Goal: Transaction & Acquisition: Purchase product/service

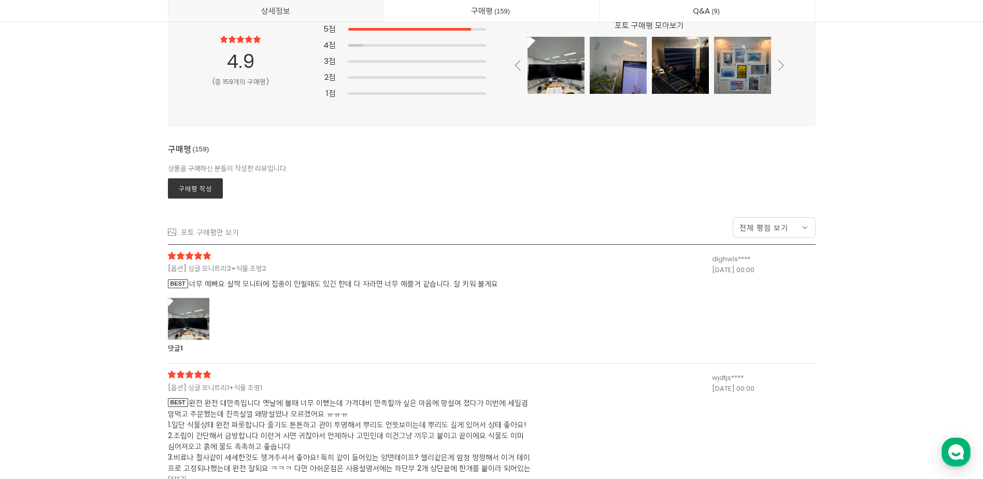
scroll to position [27052, 0]
click at [200, 318] on div at bounding box center [188, 318] width 41 height 43
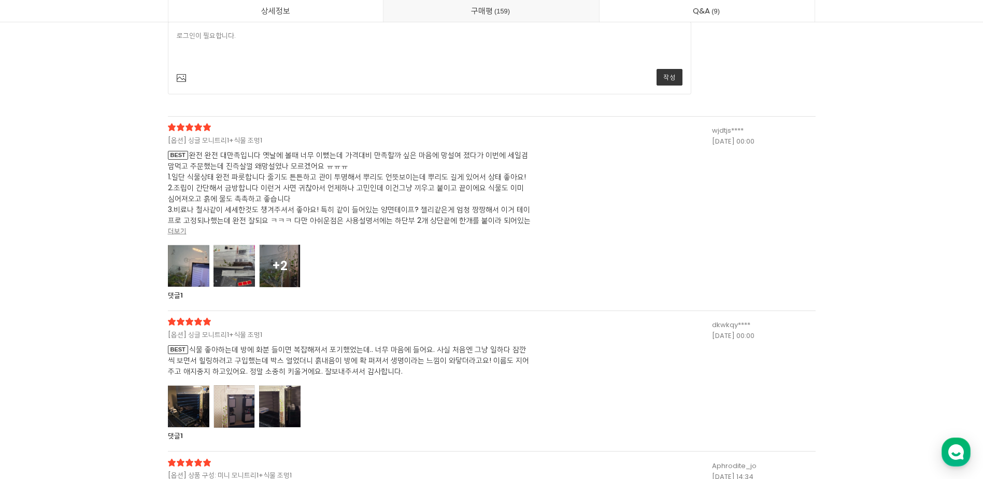
scroll to position [27674, 0]
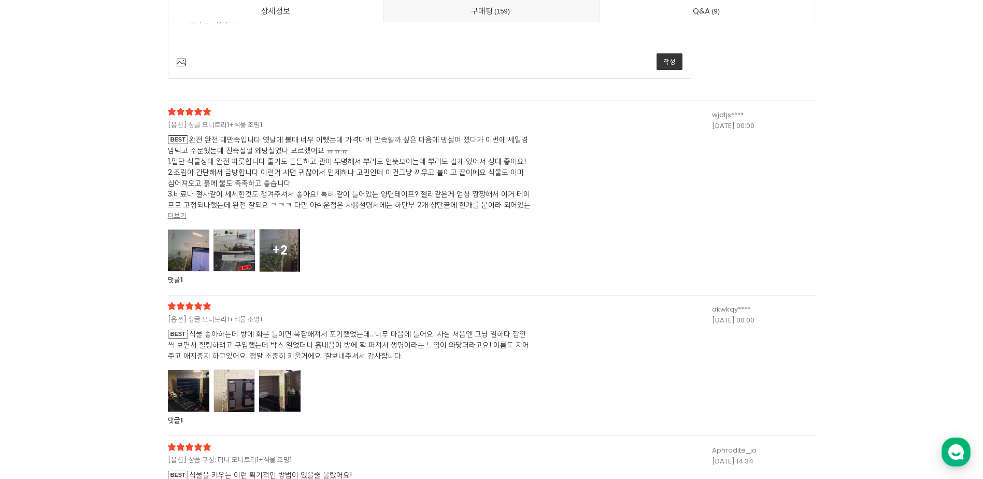
click at [200, 251] on div at bounding box center [188, 250] width 41 height 43
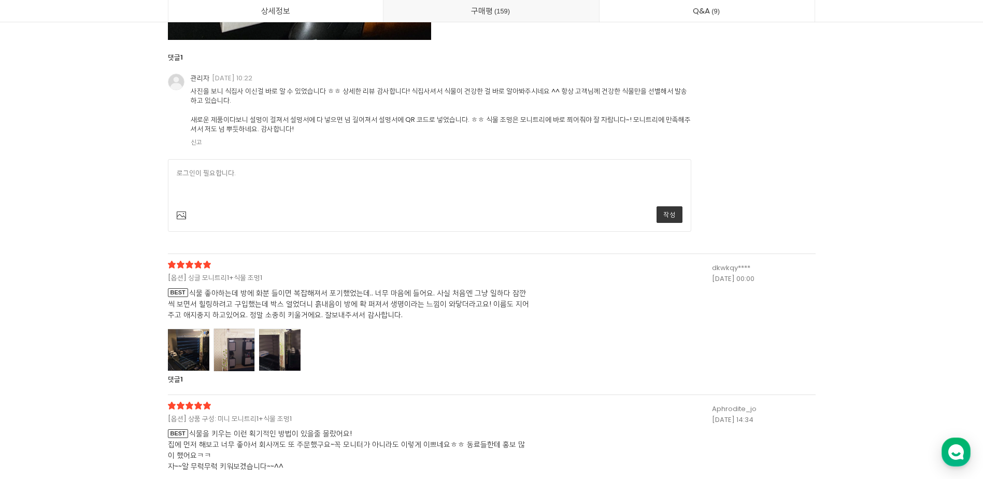
scroll to position [29332, 0]
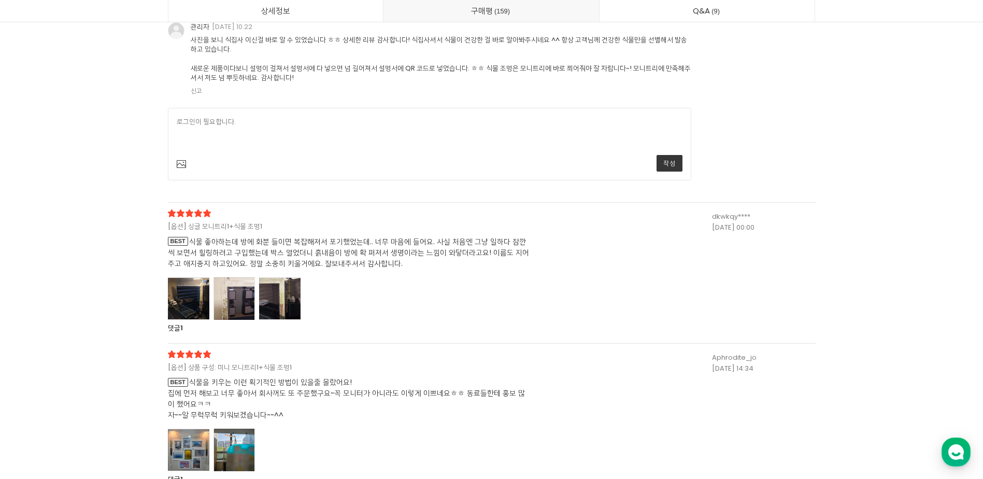
click at [199, 285] on div at bounding box center [188, 298] width 41 height 43
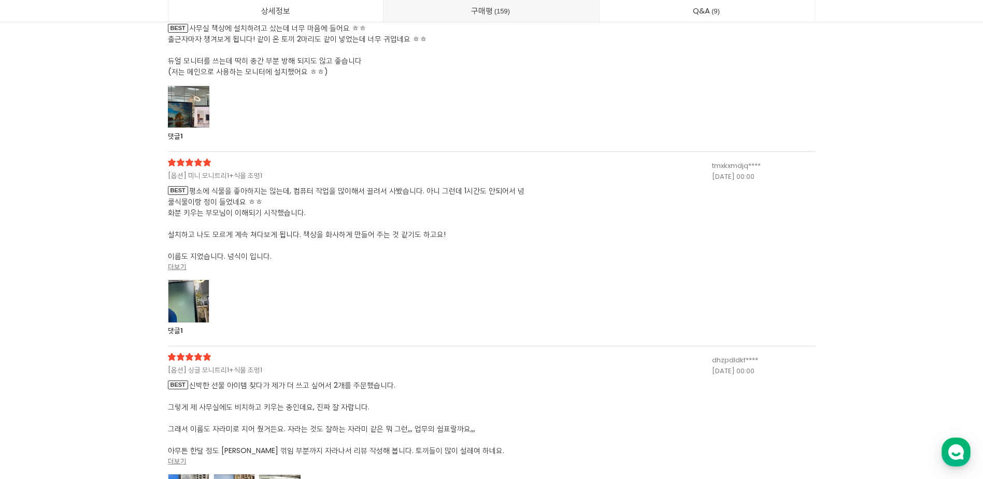
scroll to position [31509, 0]
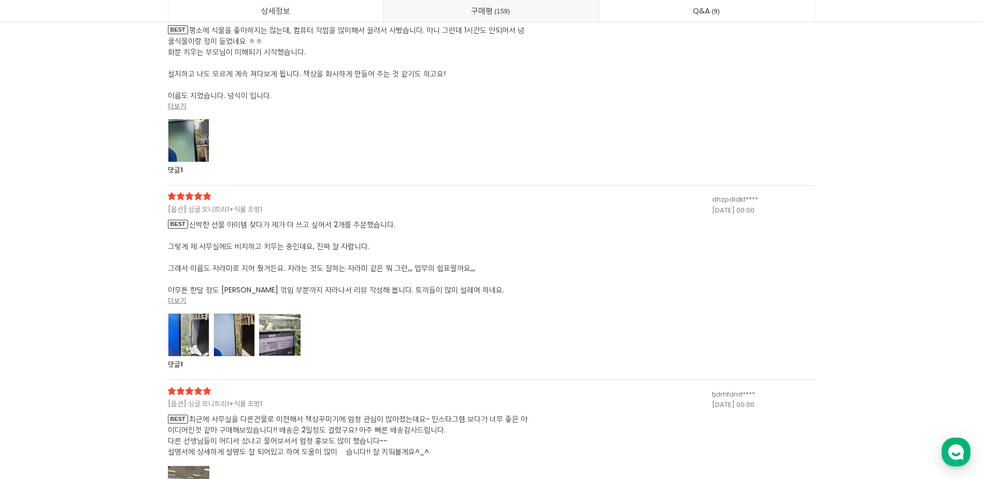
click at [176, 321] on div at bounding box center [188, 335] width 41 height 43
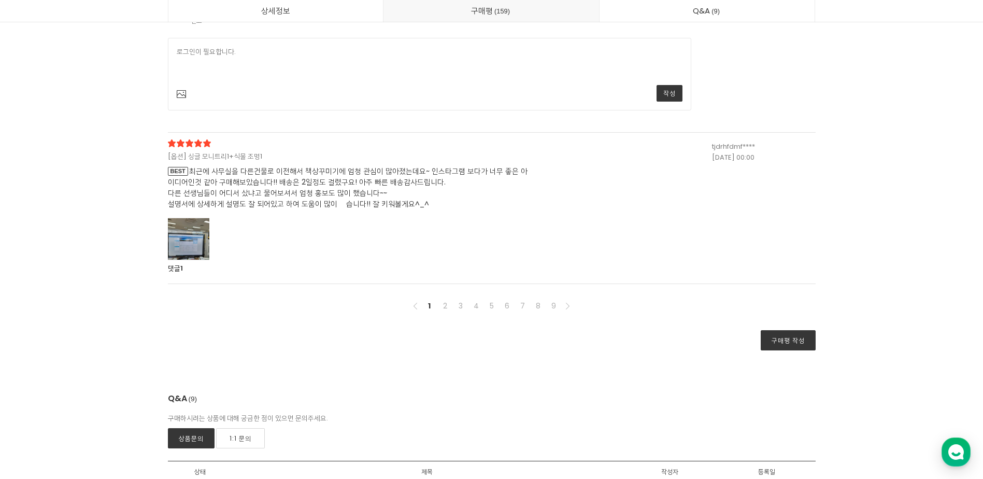
scroll to position [32805, 0]
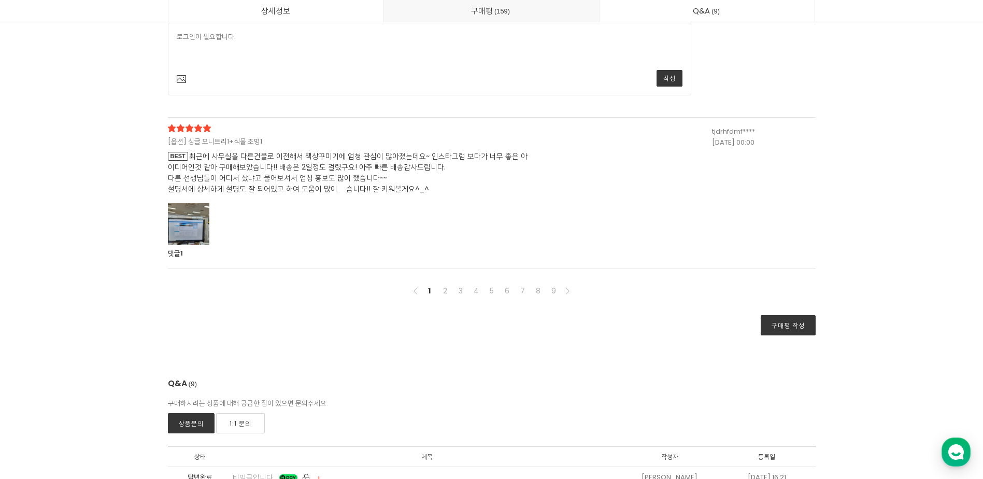
click at [174, 219] on div at bounding box center [188, 224] width 41 height 43
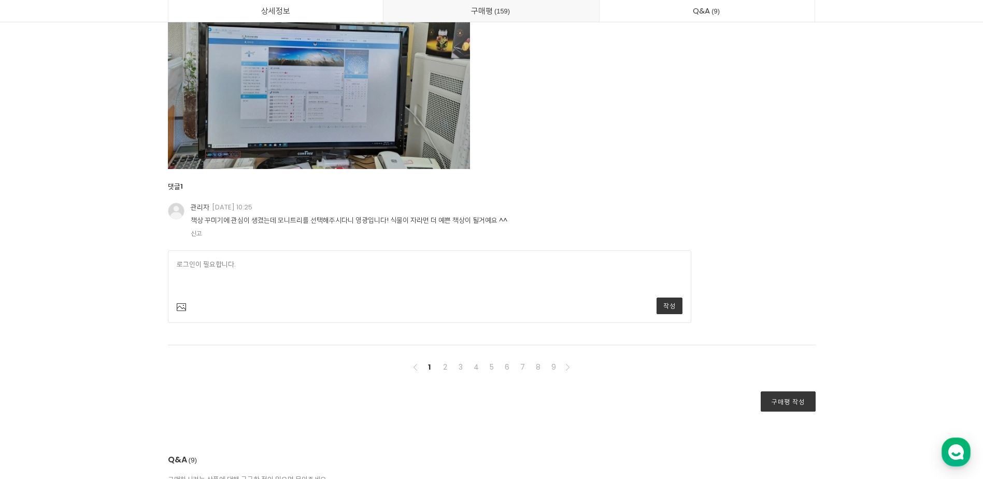
scroll to position [33116, 0]
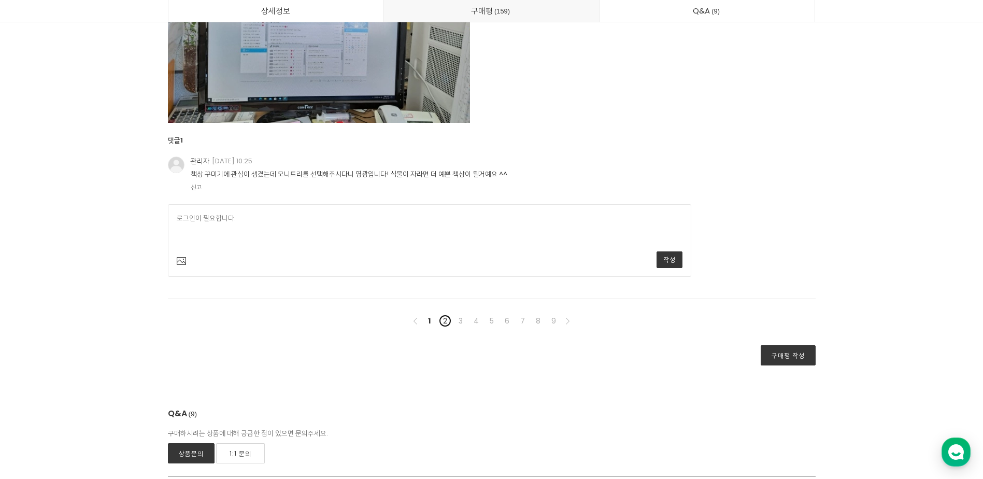
click at [444, 325] on link "2" at bounding box center [445, 321] width 12 height 12
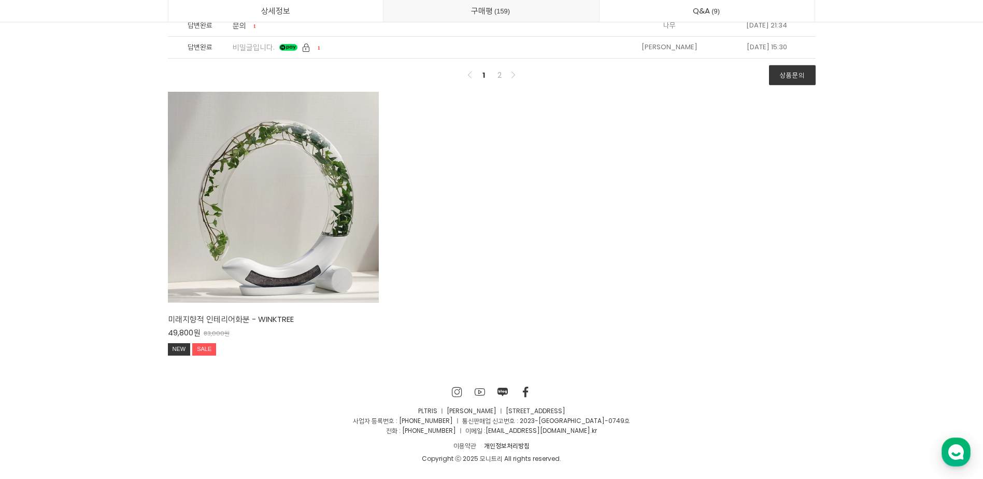
scroll to position [27193, 0]
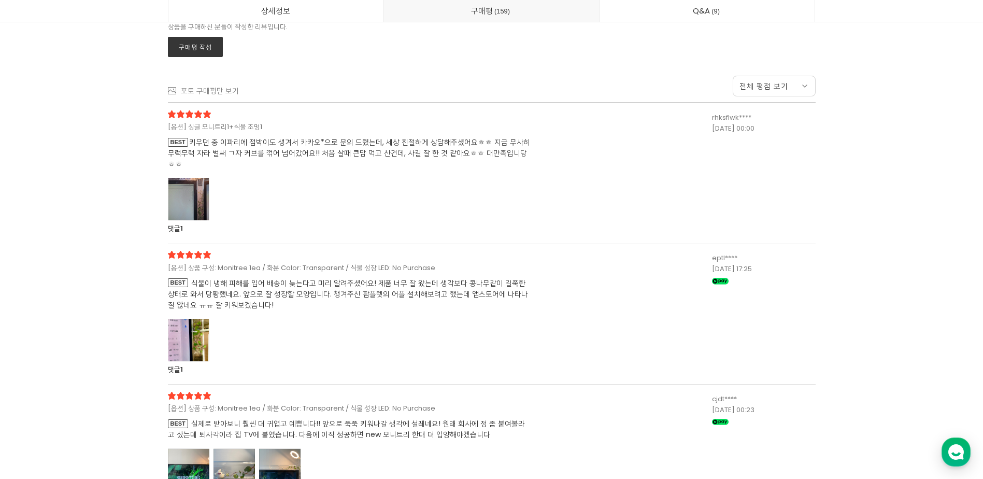
click at [200, 333] on div at bounding box center [188, 340] width 41 height 43
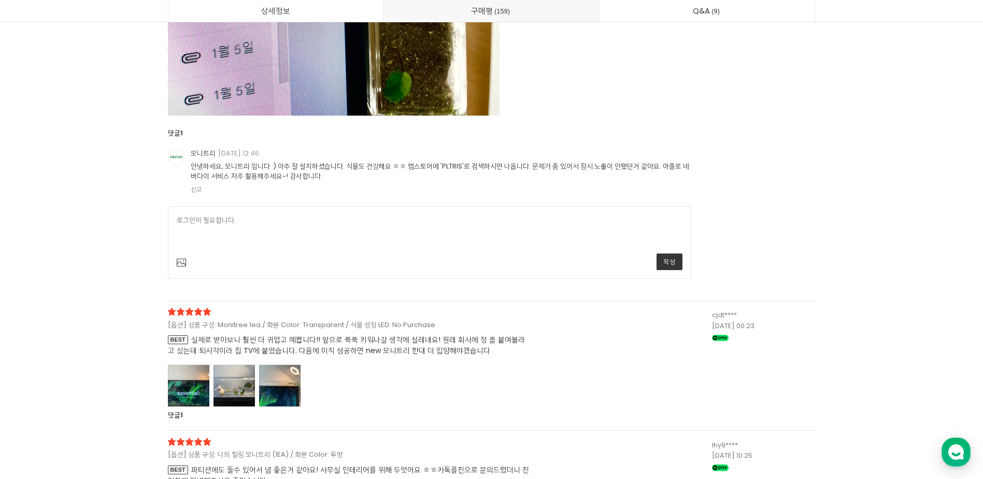
scroll to position [27970, 0]
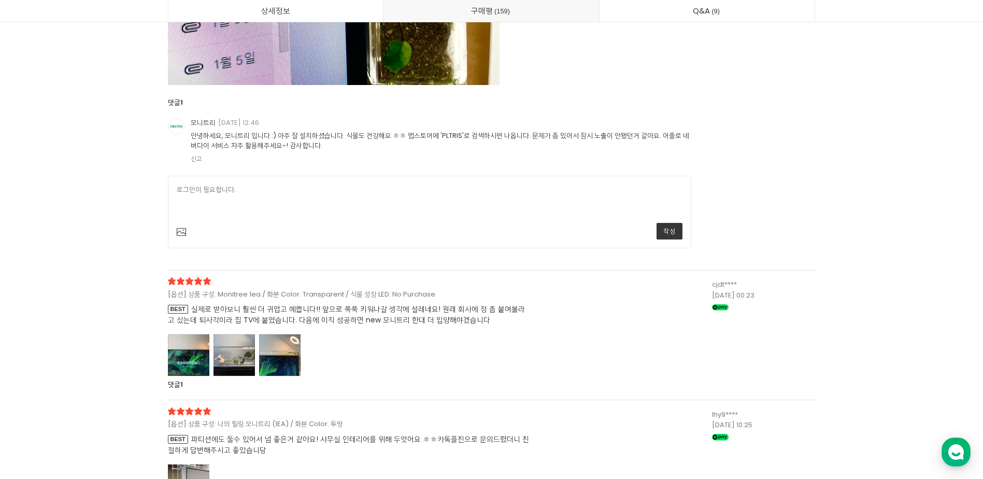
click at [294, 359] on div at bounding box center [279, 355] width 41 height 43
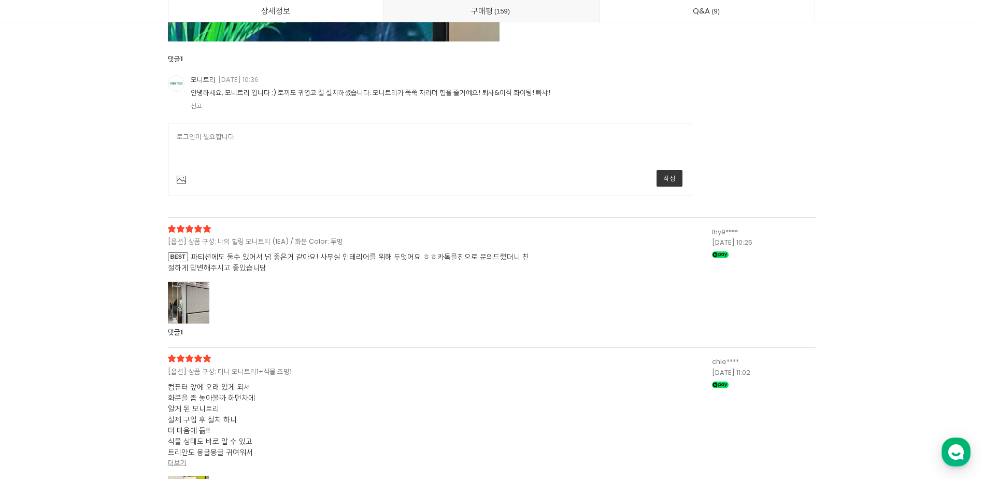
scroll to position [29058, 0]
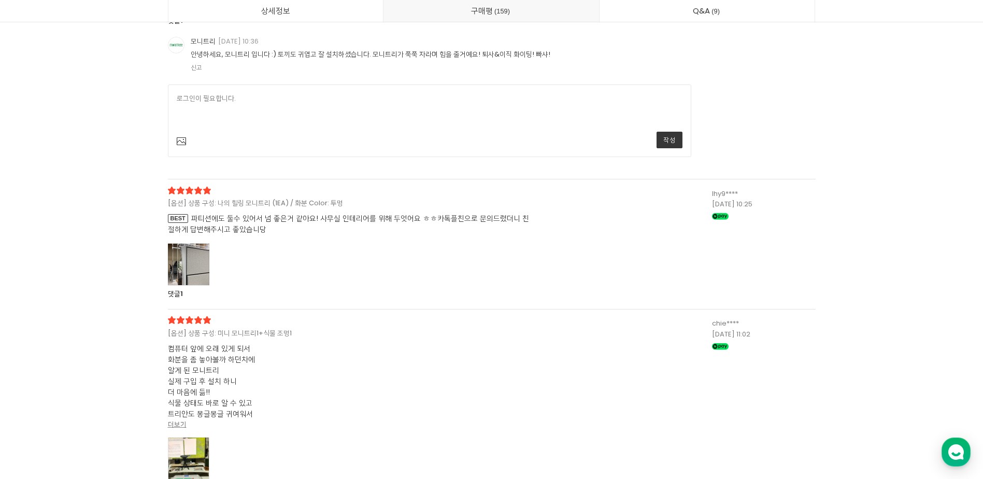
click at [175, 269] on div at bounding box center [188, 264] width 41 height 43
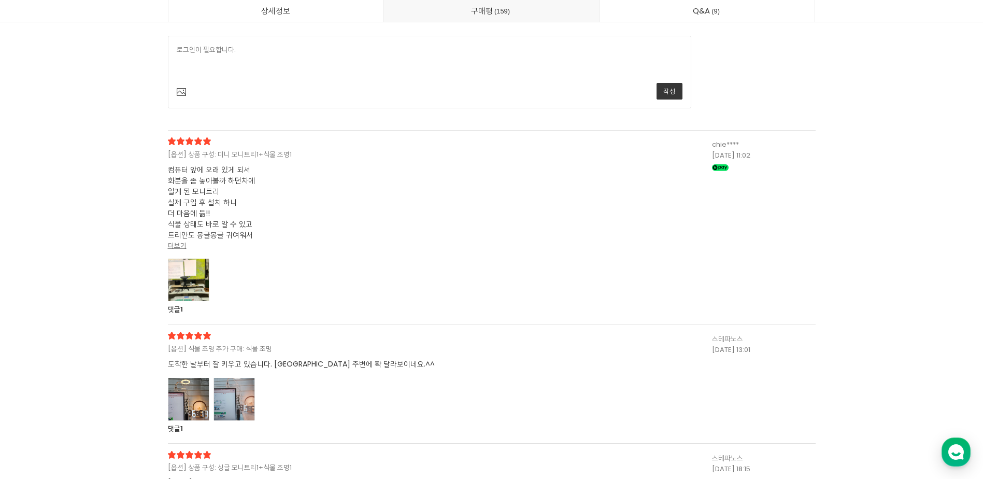
scroll to position [29680, 0]
click at [202, 279] on div at bounding box center [188, 279] width 41 height 43
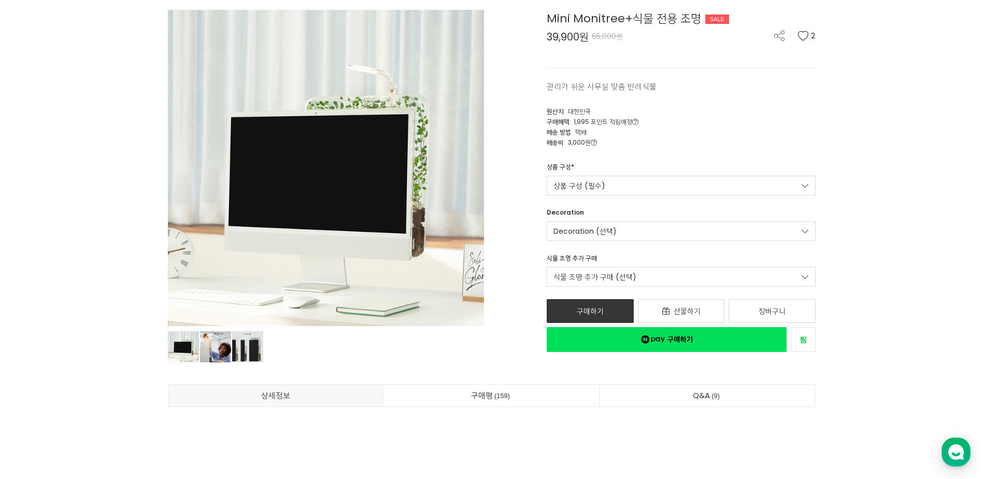
scroll to position [67, 0]
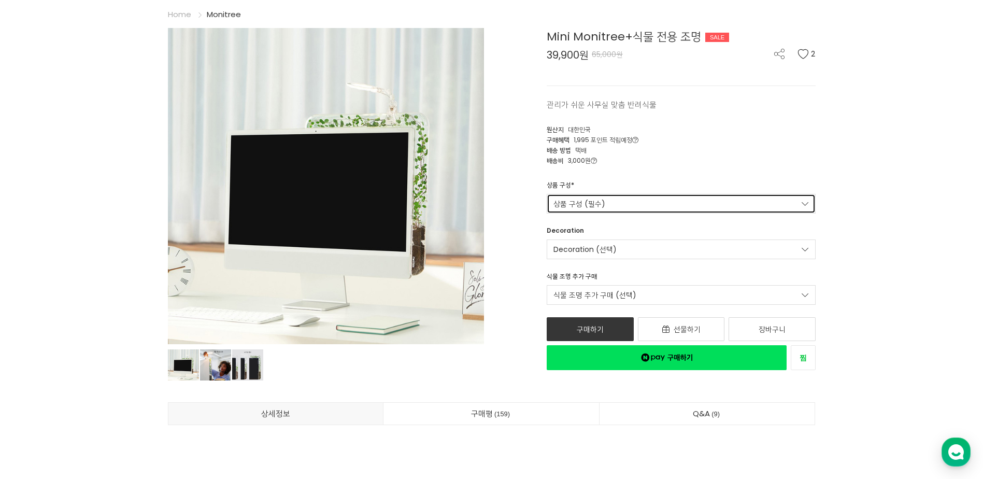
click at [613, 208] on link "상품 구성 (필수)" at bounding box center [681, 204] width 269 height 20
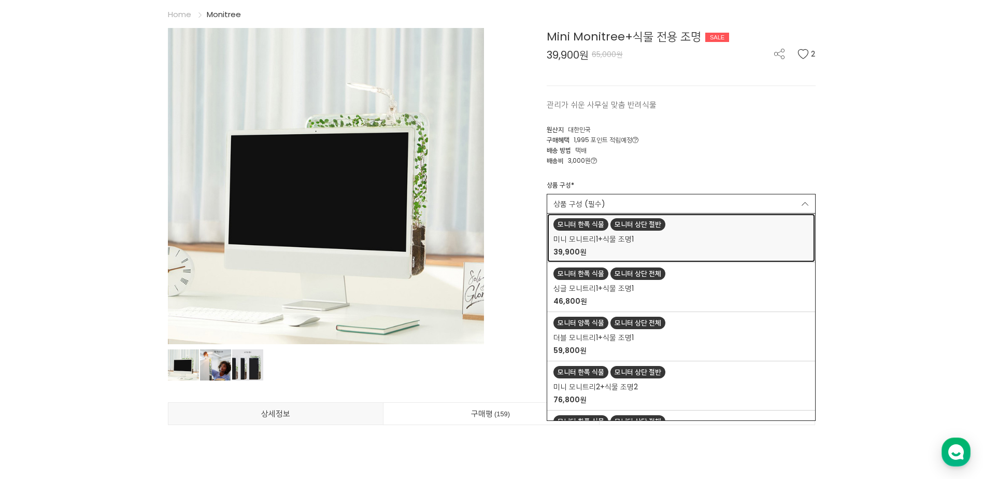
click at [616, 233] on link "모니터 한쪽 식물 모니터 상단 절반 미니 모니트리1+식물 조명1 39,900원" at bounding box center [681, 238] width 268 height 49
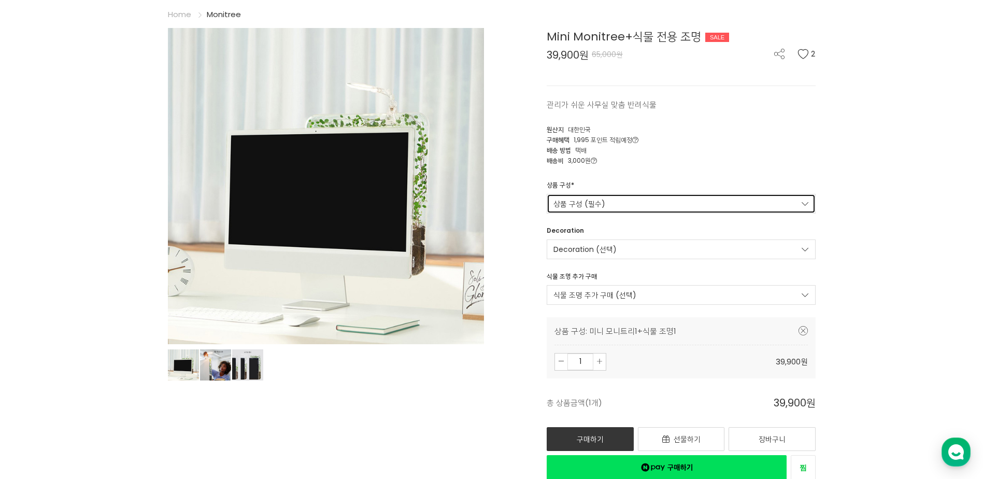
click at [635, 204] on link "상품 구성 (필수)" at bounding box center [681, 204] width 269 height 20
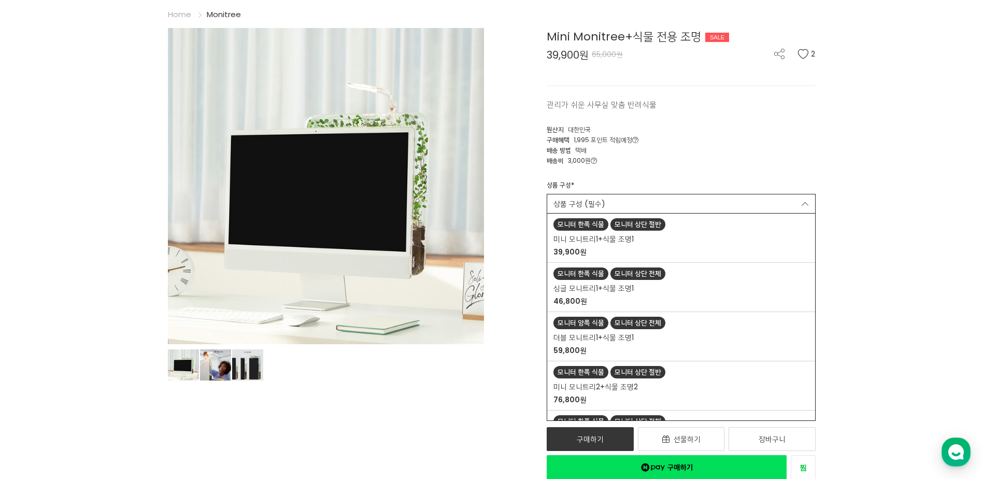
click at [684, 166] on div "Mini Monitree+식물 전용 조명 SALE 39,900원 65,000원 2 관리가 쉬운 사무실 맞춤 반려식물 2 [GEOGRAPHIC_…" at bounding box center [658, 254] width 316 height 452
